Goal: Share content: Share content

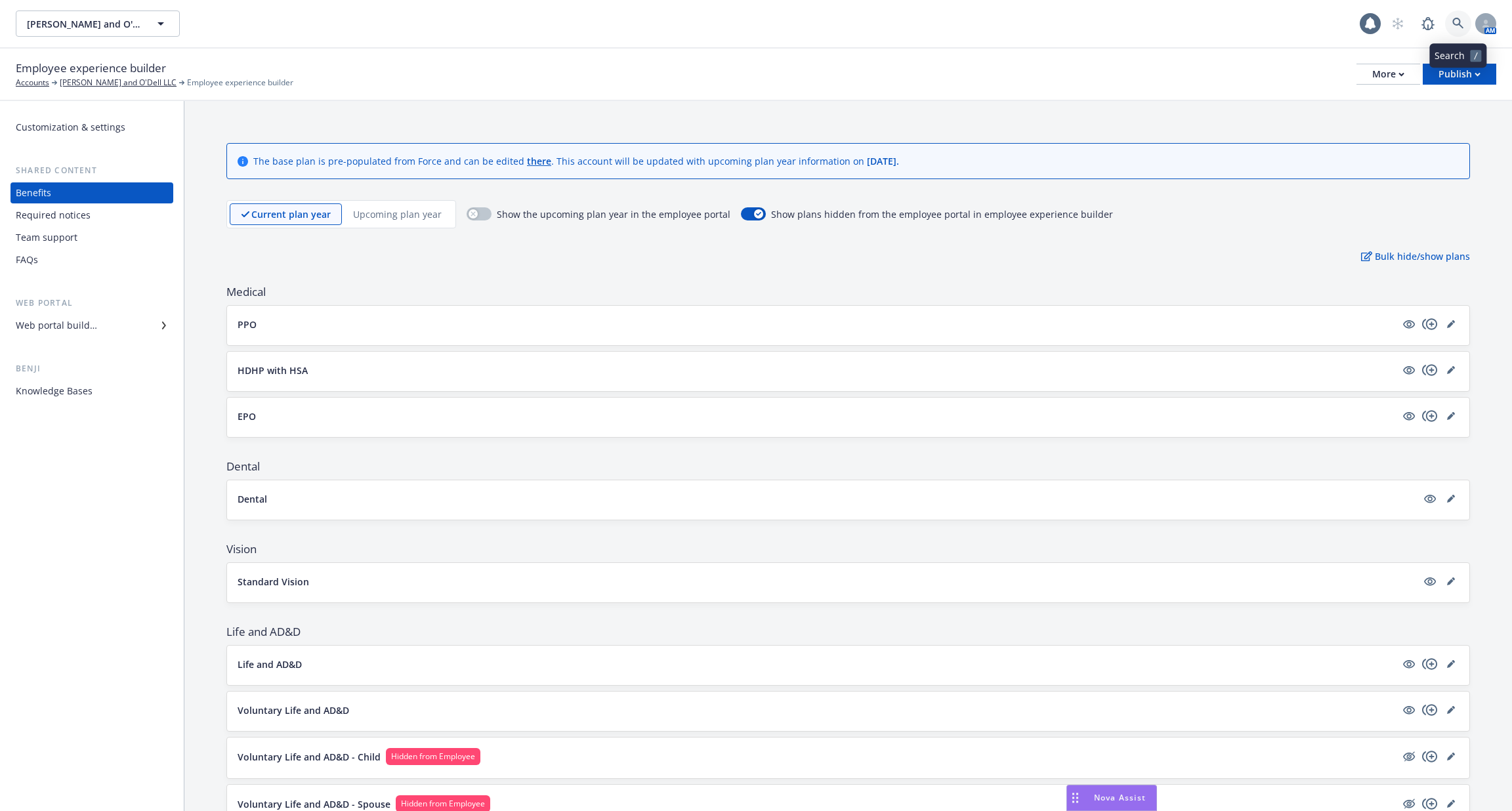
click at [1454, 27] on icon at bounding box center [1458, 23] width 12 height 12
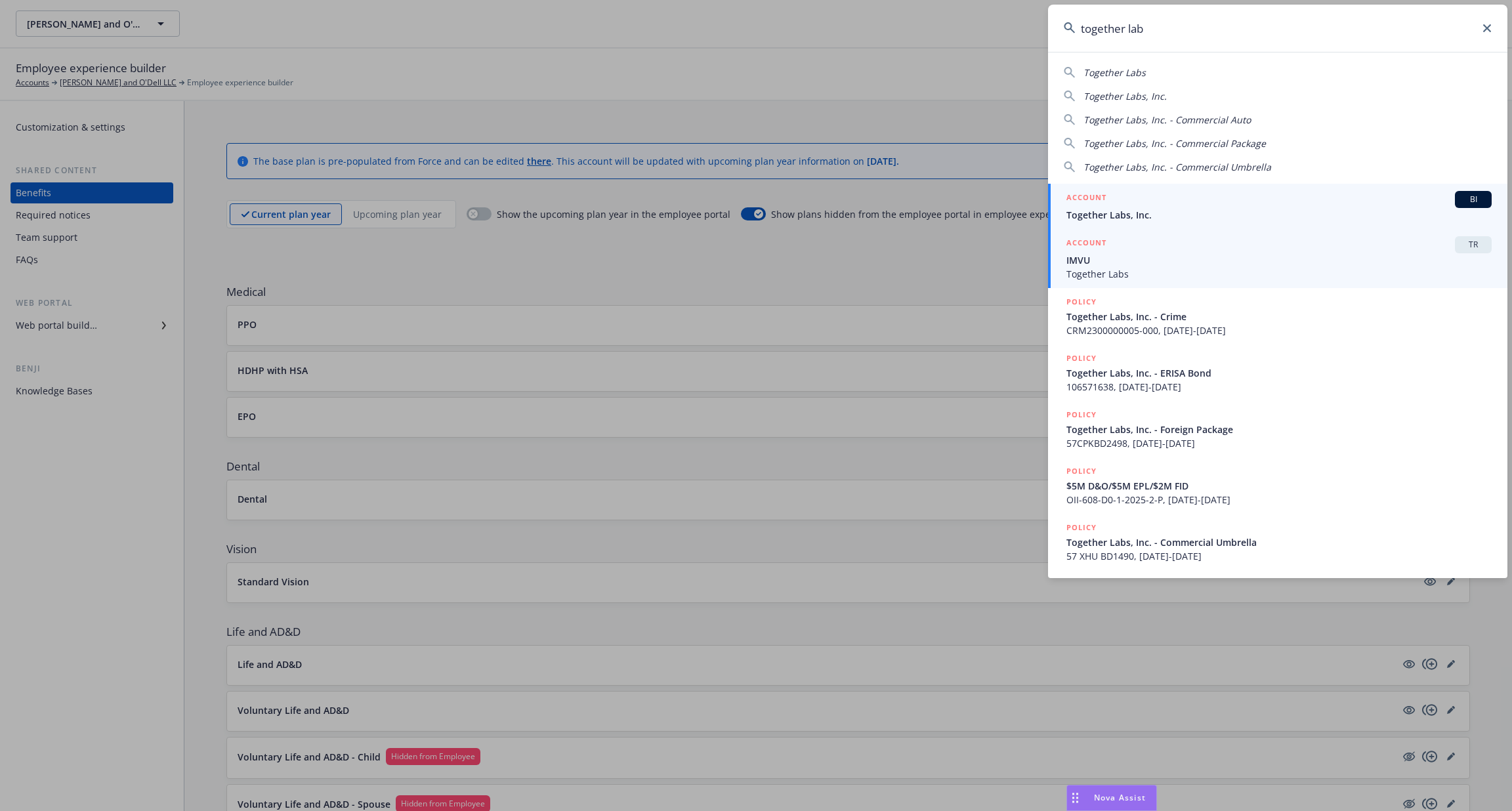
type input "together lab"
click at [1288, 262] on span "IMVU" at bounding box center [1278, 260] width 425 height 14
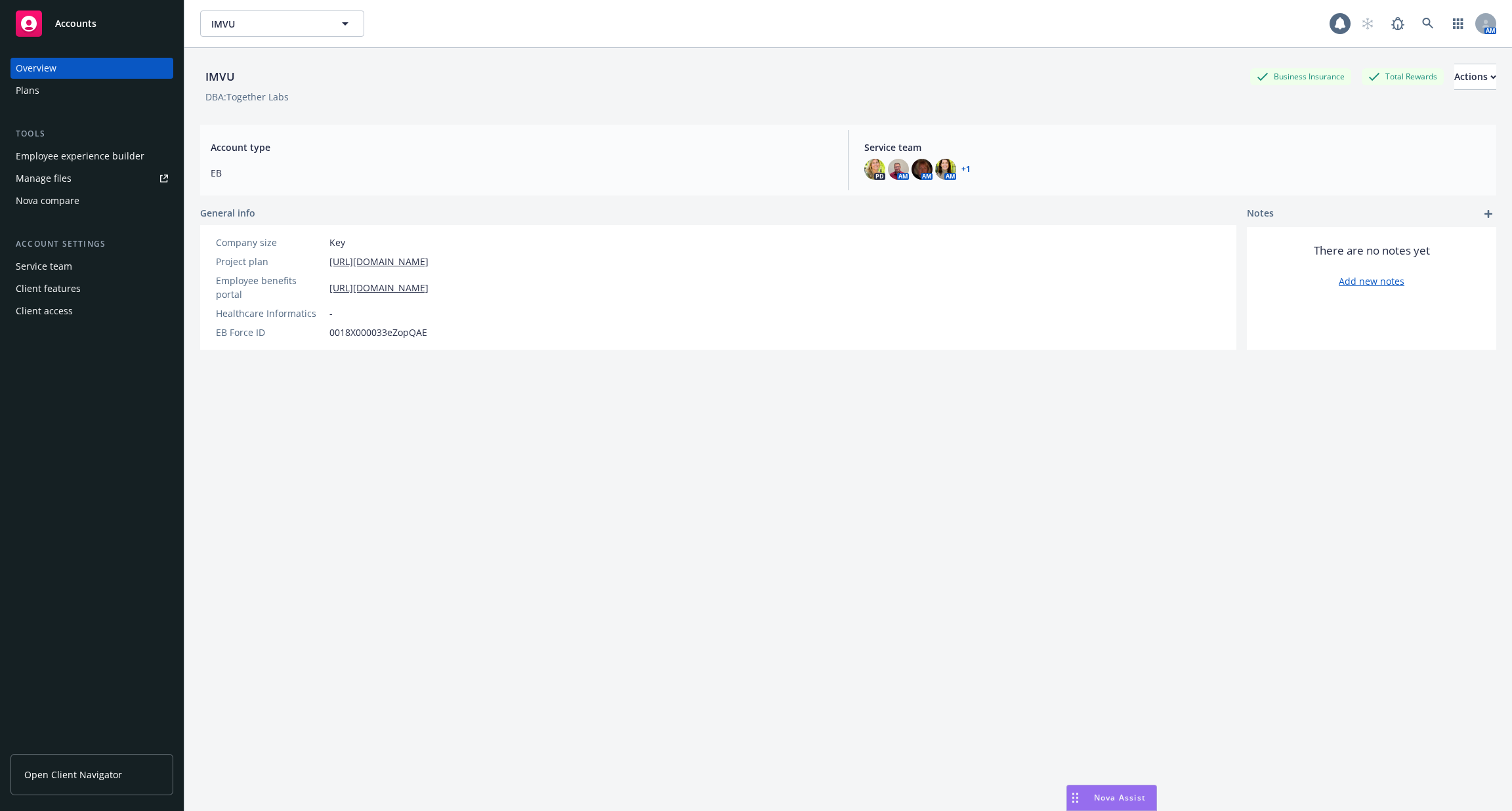
click at [87, 150] on div "Employee experience builder" at bounding box center [80, 156] width 128 height 21
click at [1428, 27] on icon at bounding box center [1427, 23] width 12 height 12
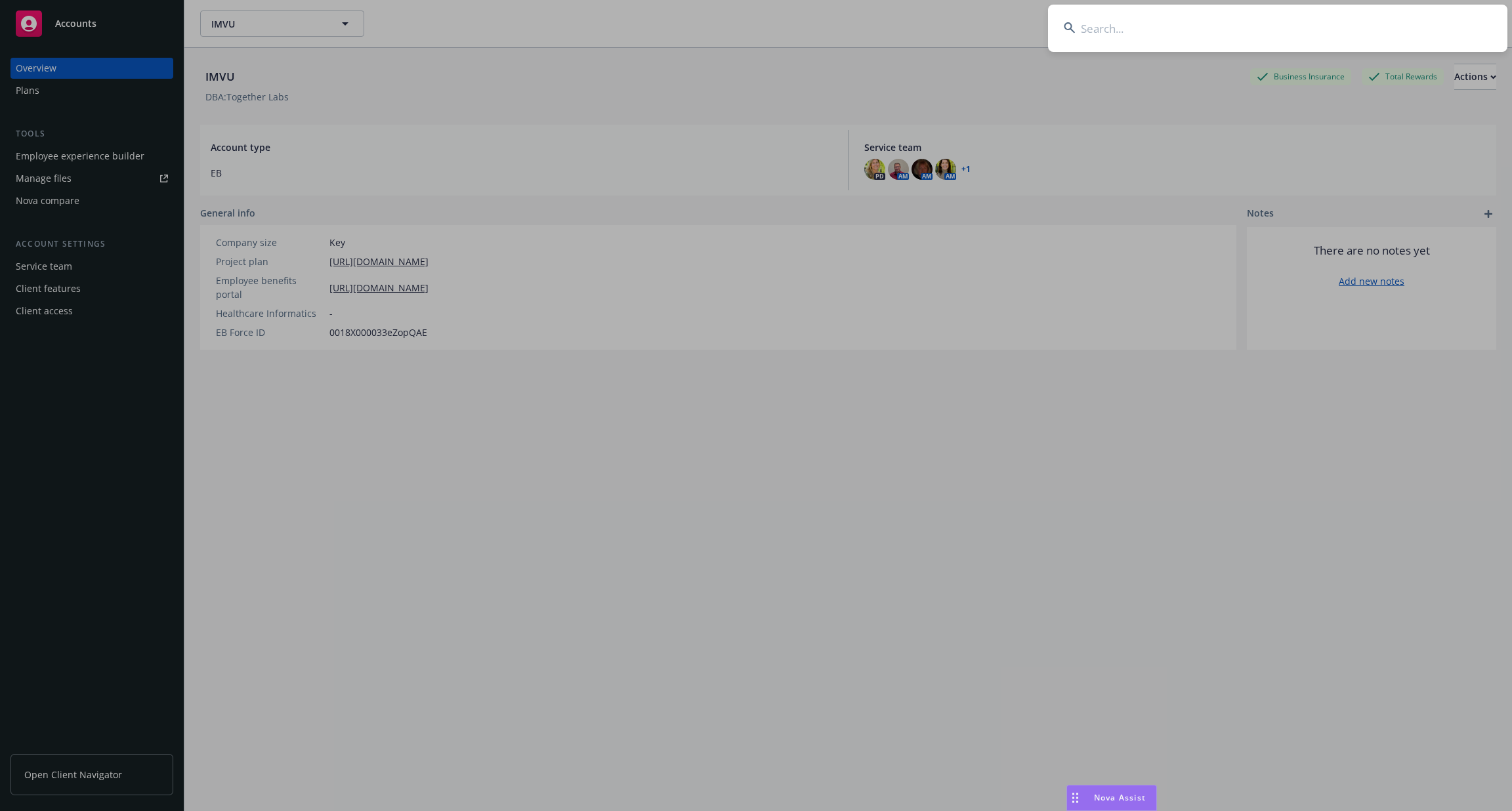
type input "c"
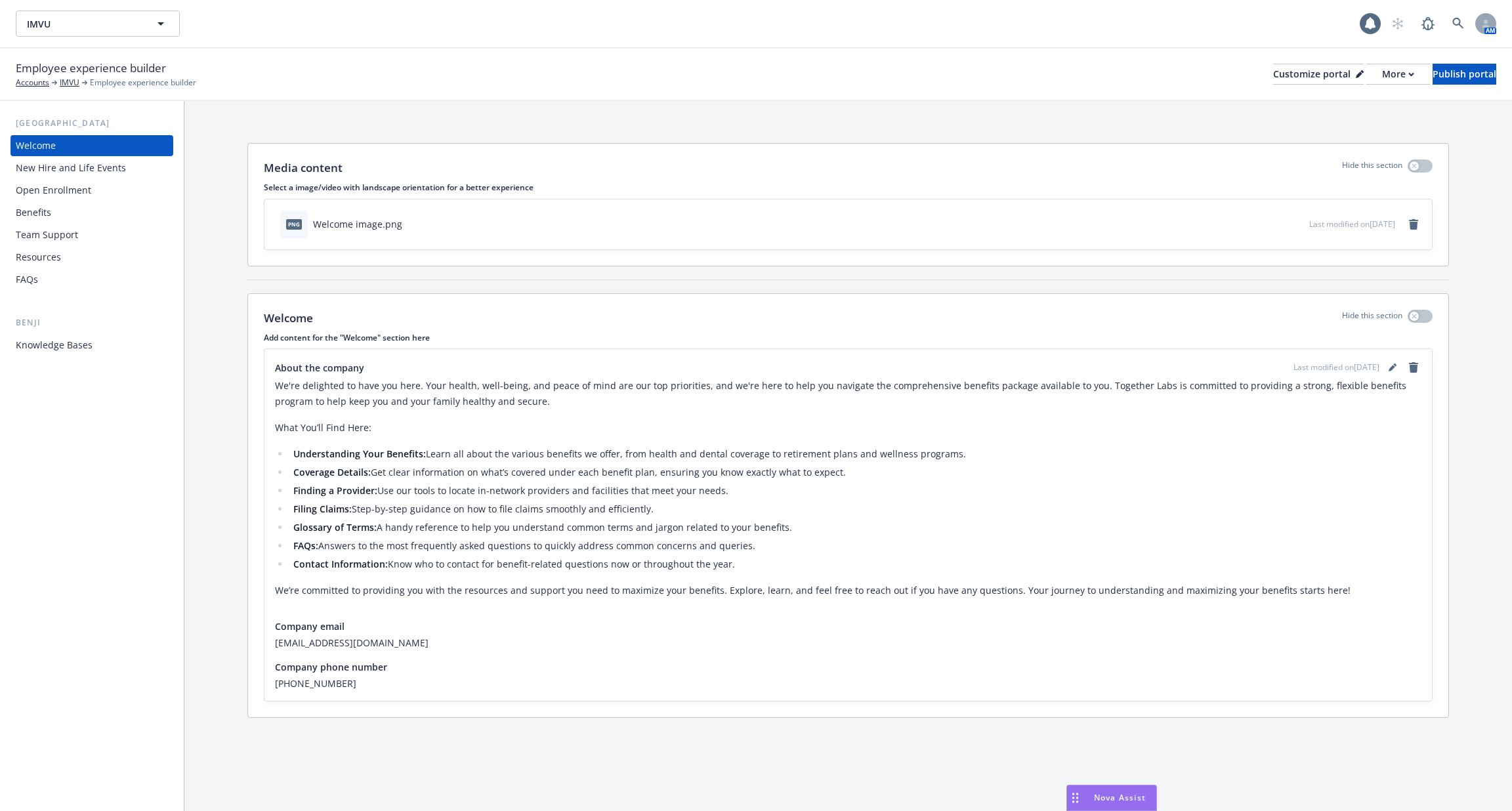
click at [84, 169] on div "New Hire and Life Events" at bounding box center [71, 168] width 110 height 21
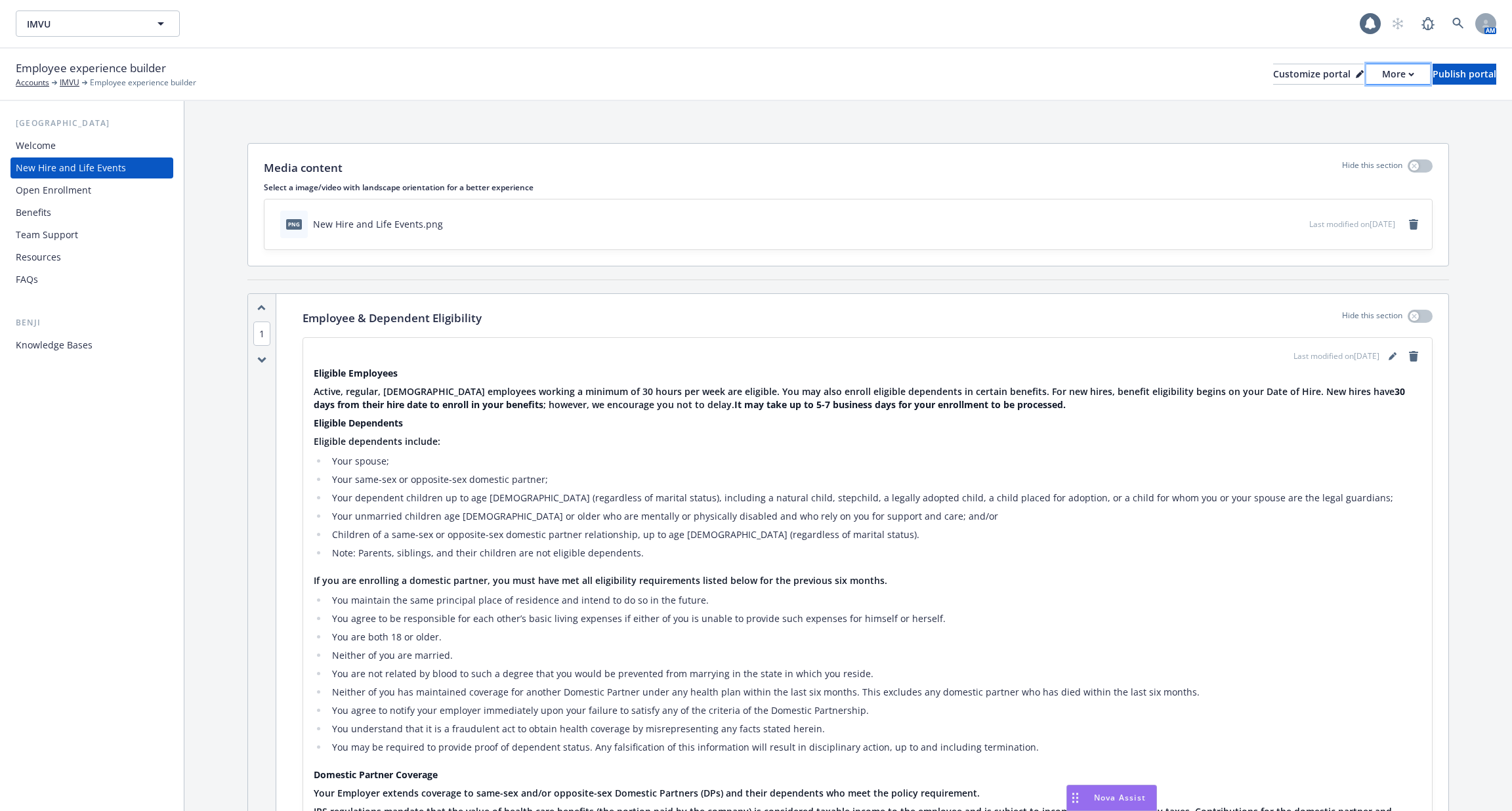
click at [1382, 78] on div "More" at bounding box center [1398, 74] width 32 height 20
click at [1337, 118] on link "Copy portal link" at bounding box center [1329, 130] width 120 height 27
